Goal: Navigation & Orientation: Find specific page/section

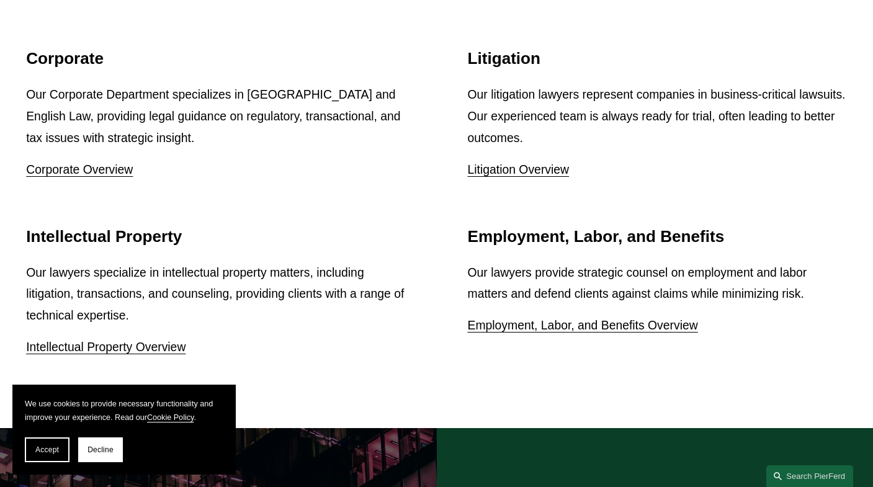
scroll to position [1613, 0]
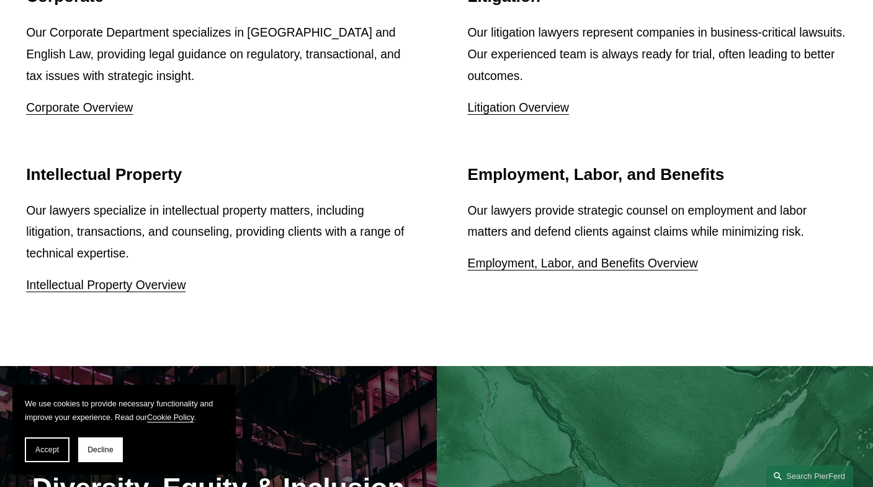
click at [486, 108] on link "Litigation Overview" at bounding box center [519, 107] width 102 height 14
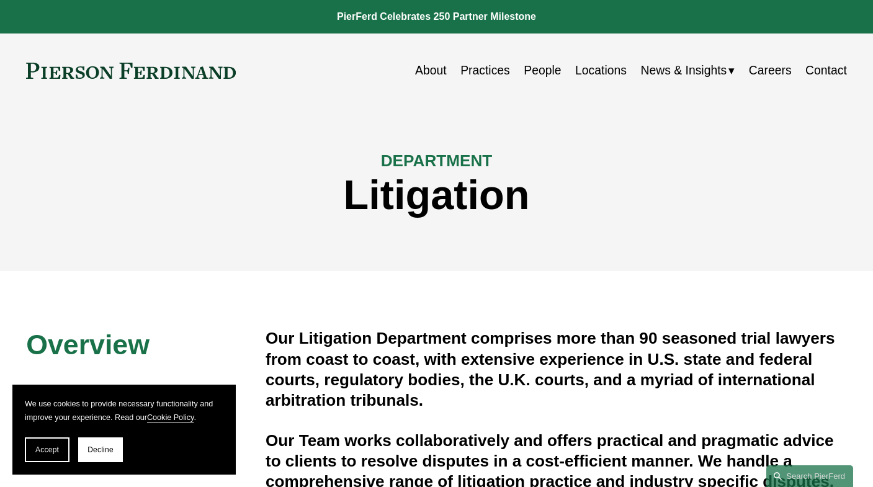
click at [476, 73] on link "Practices" at bounding box center [485, 70] width 50 height 24
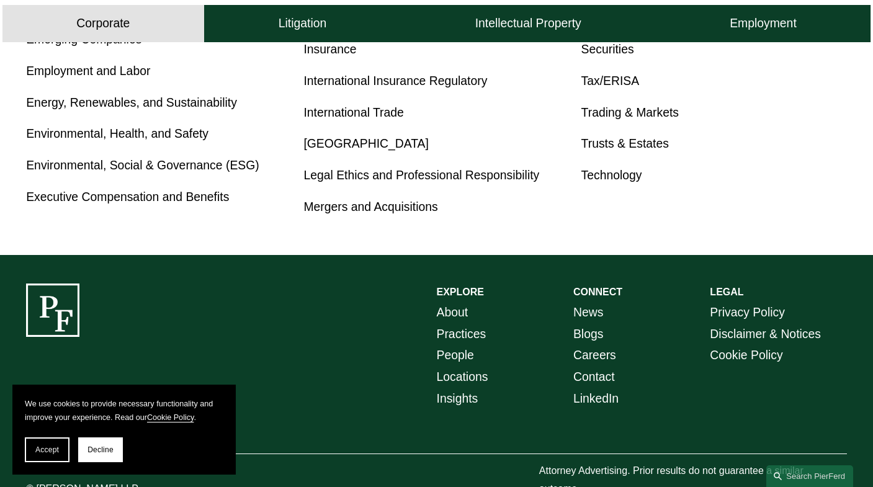
scroll to position [851, 0]
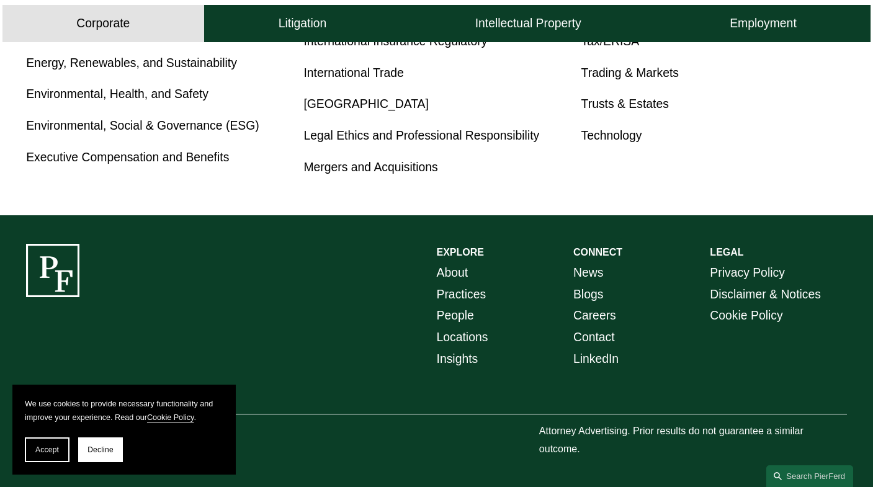
click at [596, 307] on link "Careers" at bounding box center [594, 316] width 43 height 22
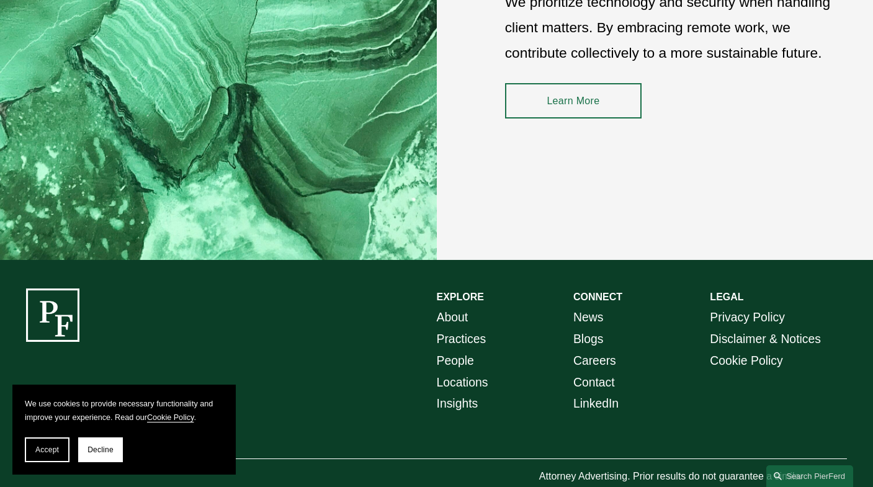
scroll to position [1797, 0]
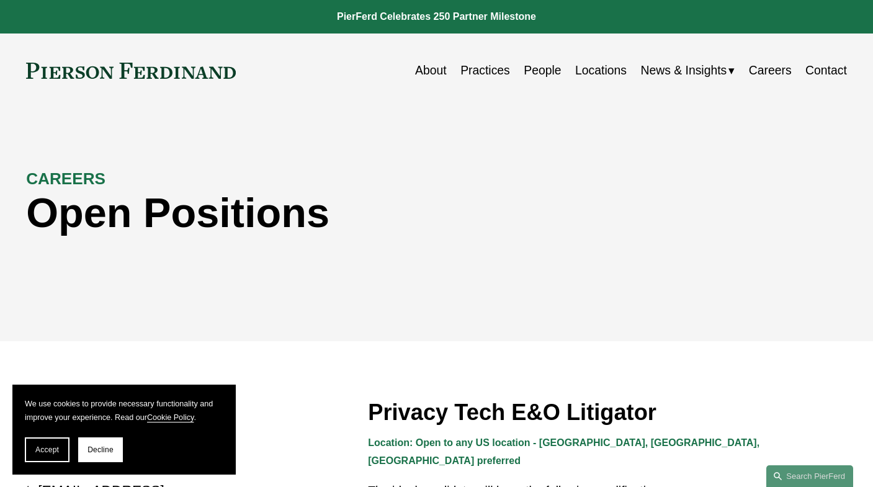
click at [768, 69] on link "Careers" at bounding box center [770, 70] width 43 height 24
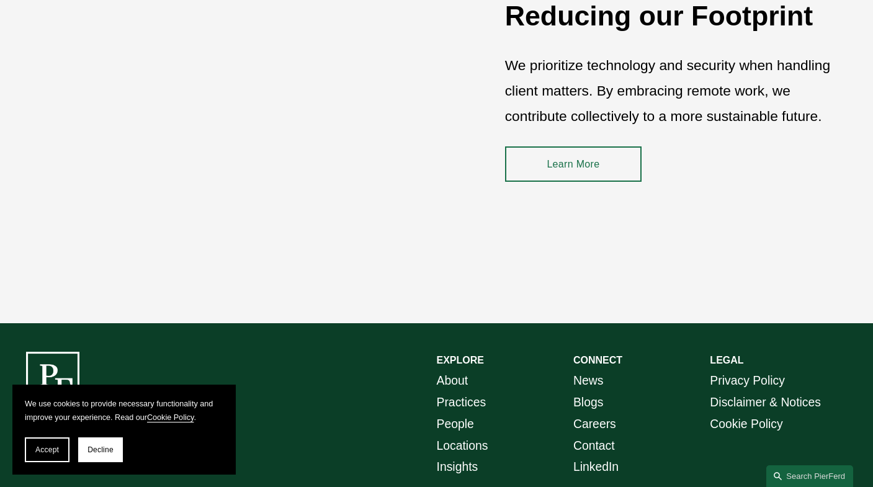
scroll to position [1797, 0]
